Goal: Transaction & Acquisition: Book appointment/travel/reservation

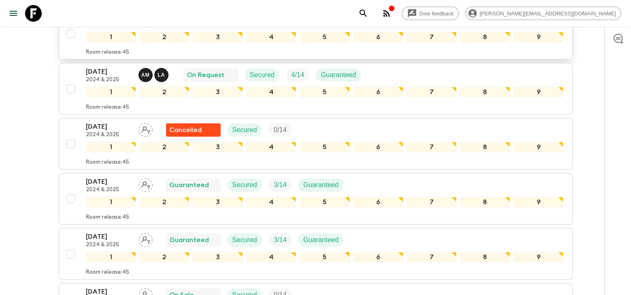
scroll to position [209, 0]
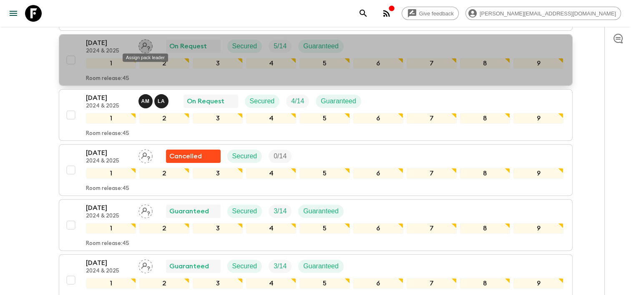
click at [145, 47] on icon "Assign pack leader" at bounding box center [146, 46] width 14 height 14
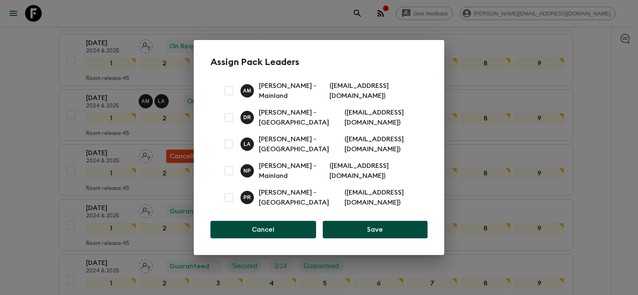
click at [264, 227] on button "Cancel" at bounding box center [263, 230] width 106 height 18
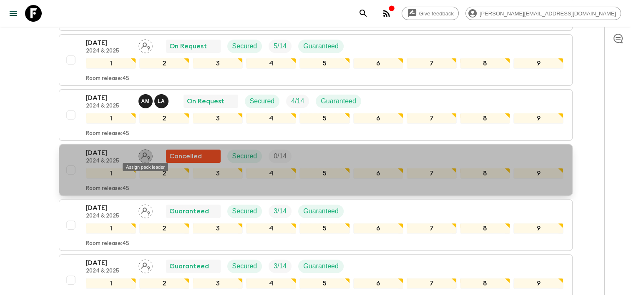
click at [144, 156] on icon "Assign pack leader" at bounding box center [146, 156] width 14 height 14
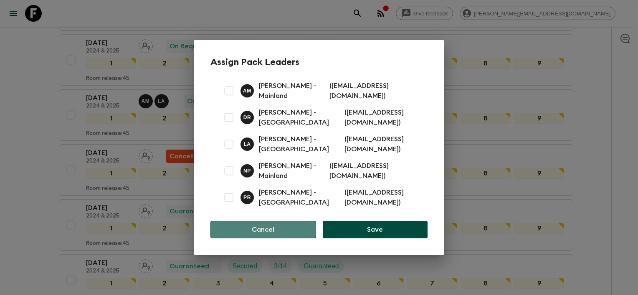
click at [274, 235] on button "Cancel" at bounding box center [263, 230] width 106 height 18
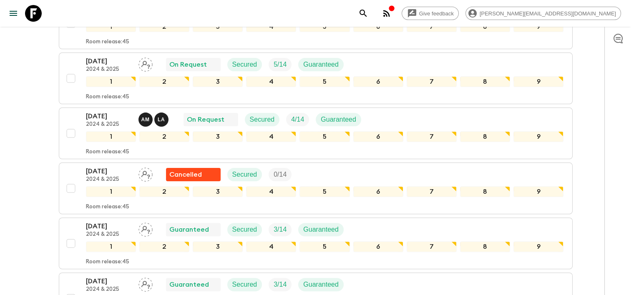
scroll to position [167, 0]
